Goal: Information Seeking & Learning: Learn about a topic

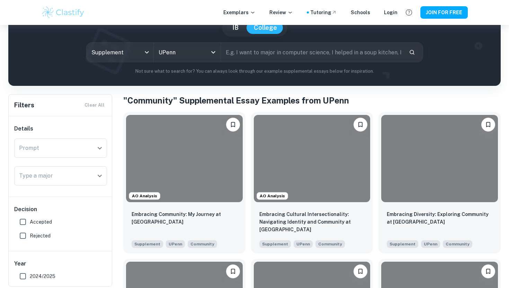
scroll to position [70, 0]
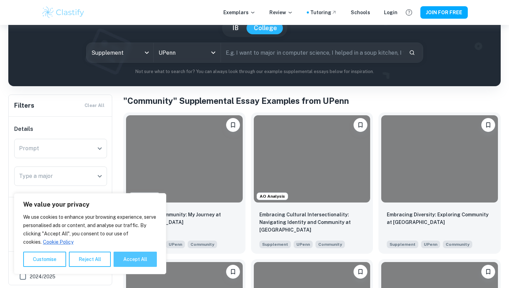
click at [140, 256] on button "Accept All" at bounding box center [135, 259] width 43 height 15
checkbox input "true"
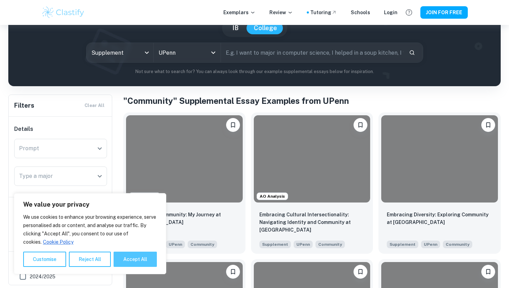
checkbox input "true"
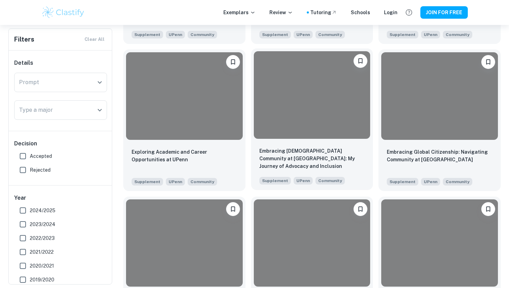
scroll to position [948, 0]
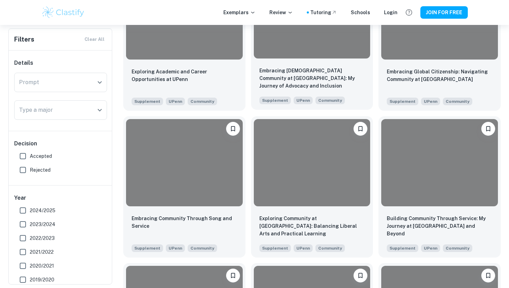
click at [294, 176] on div at bounding box center [312, 162] width 117 height 87
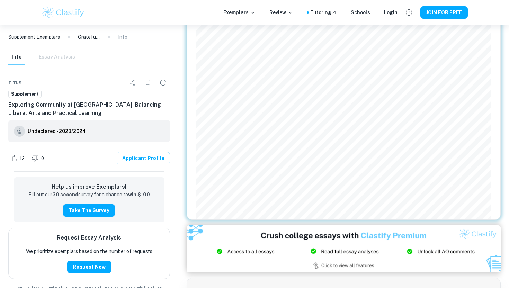
scroll to position [366, 0]
